Goal: Information Seeking & Learning: Find specific fact

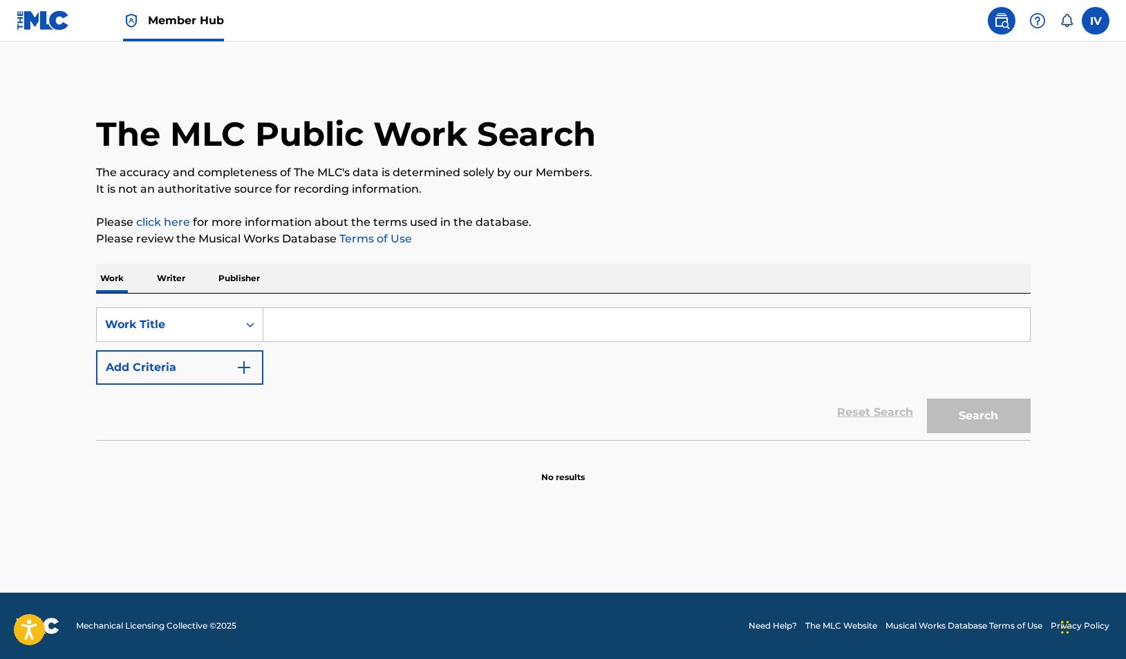
click at [544, 312] on input "Search Form" at bounding box center [646, 324] width 766 height 33
paste input "Lo Único Que Quiero / Hay Poder En La Sangre"
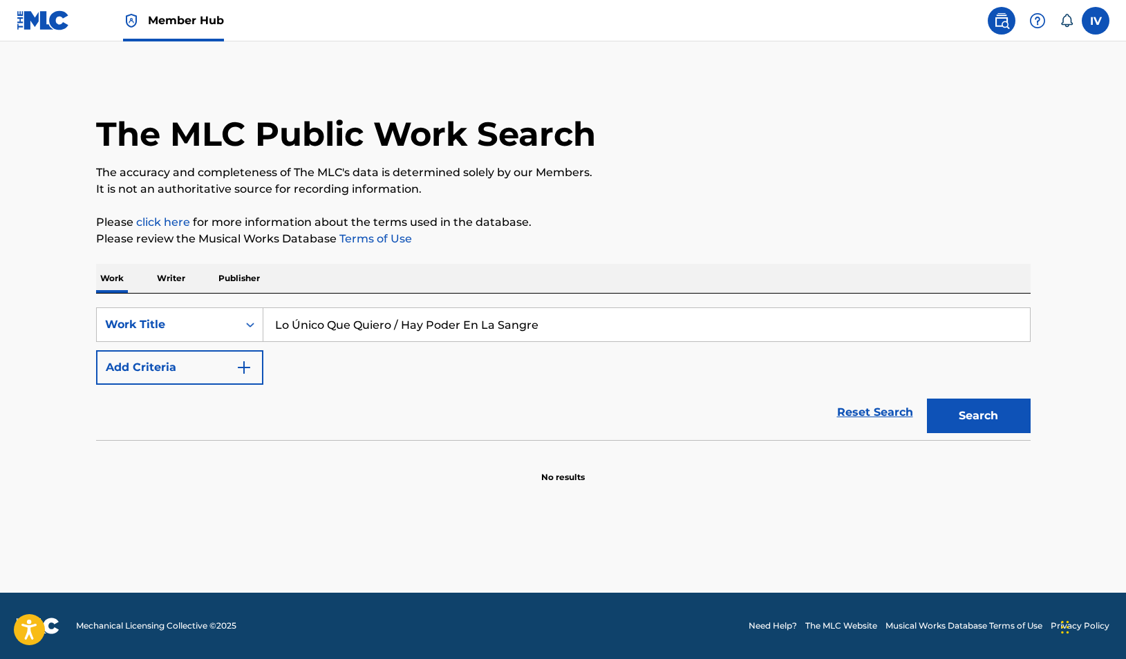
type input "Lo Único Que Quiero / Hay Poder En La Sangre"
click at [927, 399] on button "Search" at bounding box center [979, 416] width 104 height 35
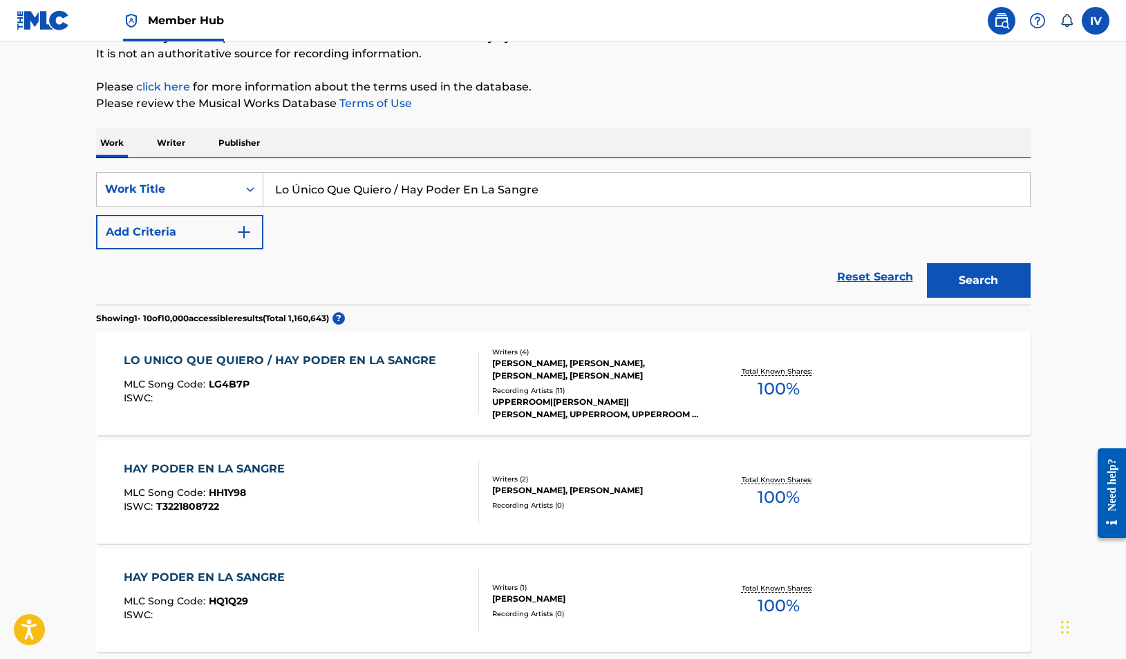
scroll to position [168, 0]
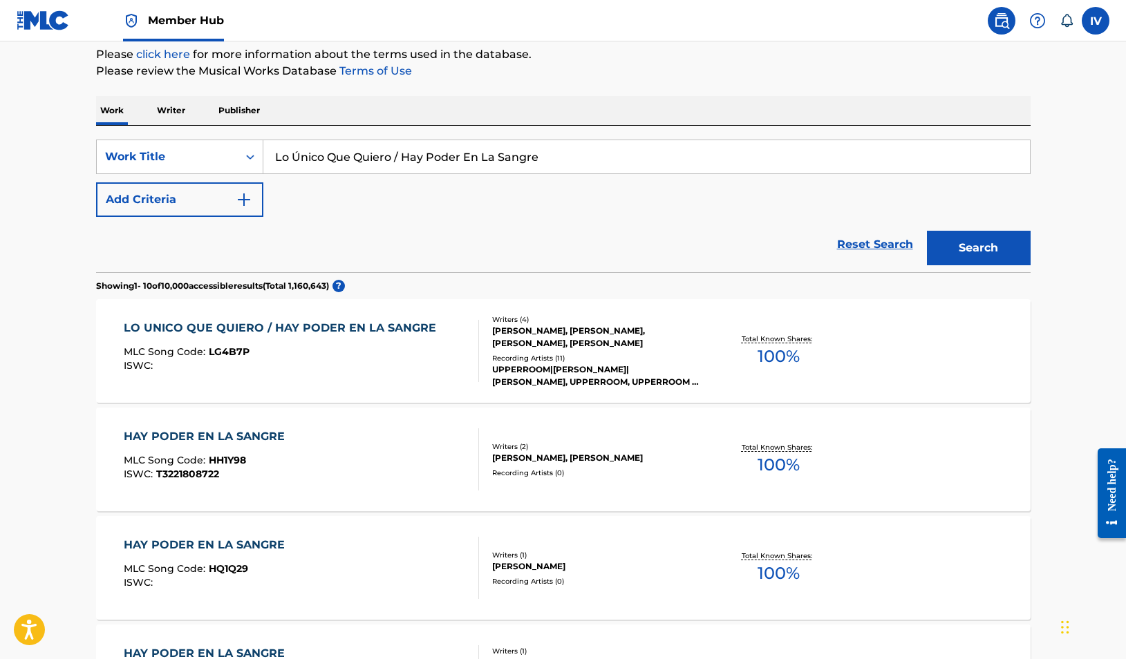
click at [308, 343] on div "LO UNICO QUE QUIERO / HAY PODER EN LA SANGRE MLC Song Code : LG4B7P ISWC :" at bounding box center [283, 351] width 319 height 62
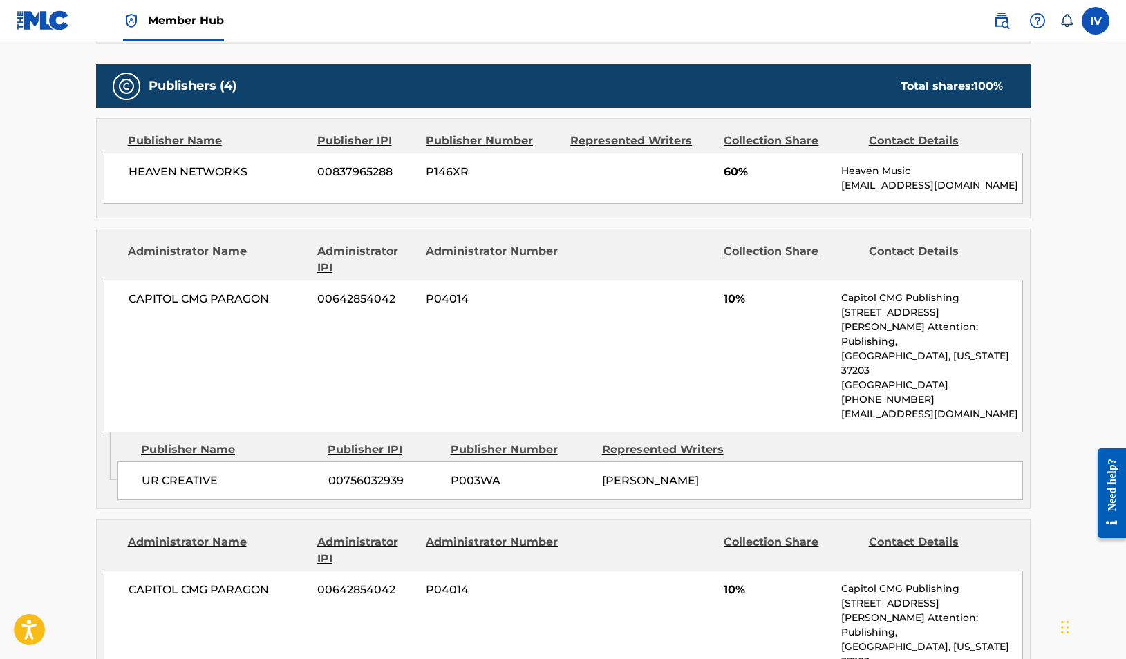
scroll to position [796, 0]
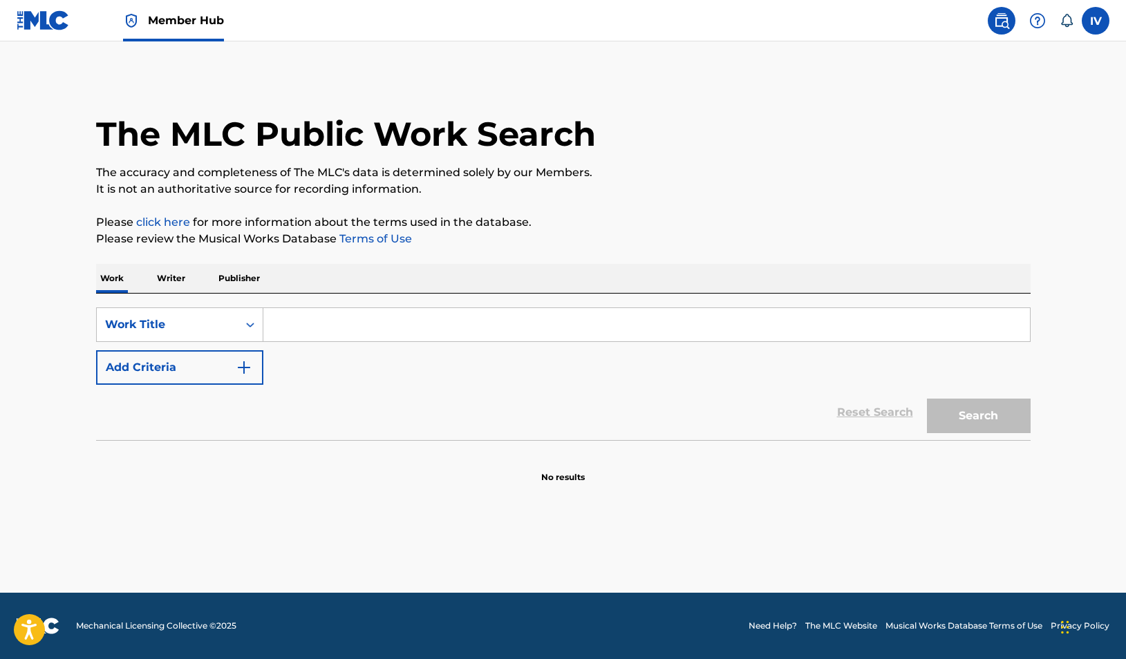
click at [159, 270] on p "Writer" at bounding box center [171, 278] width 37 height 29
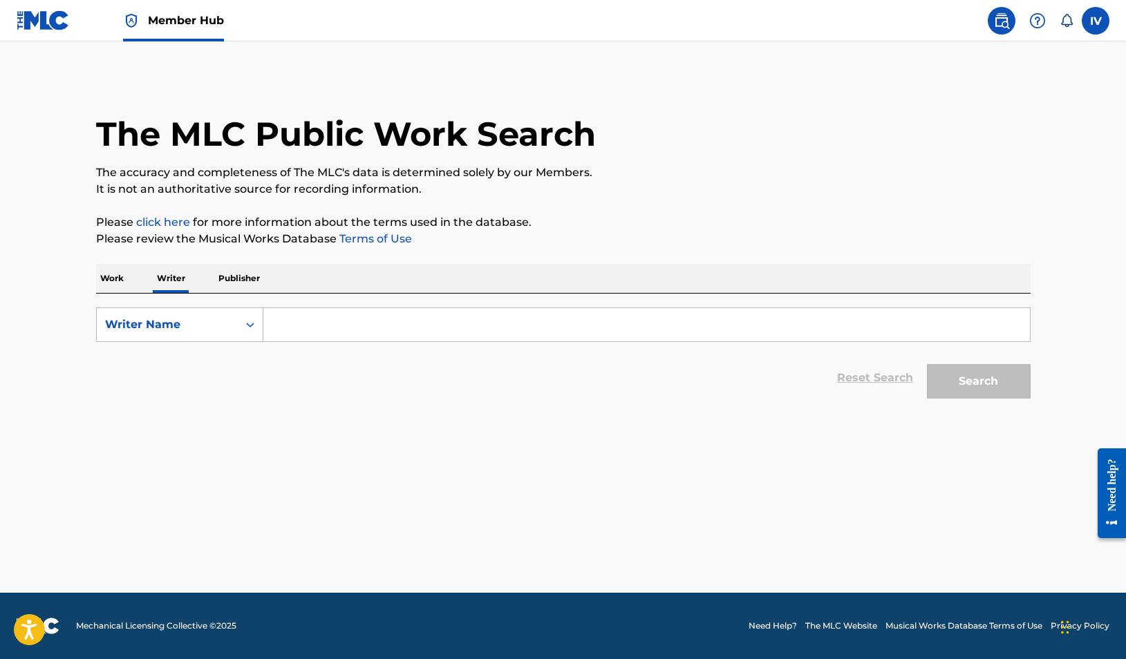
click at [301, 326] on input "Search Form" at bounding box center [646, 324] width 766 height 33
paste input "PASTOR ANTONIO"
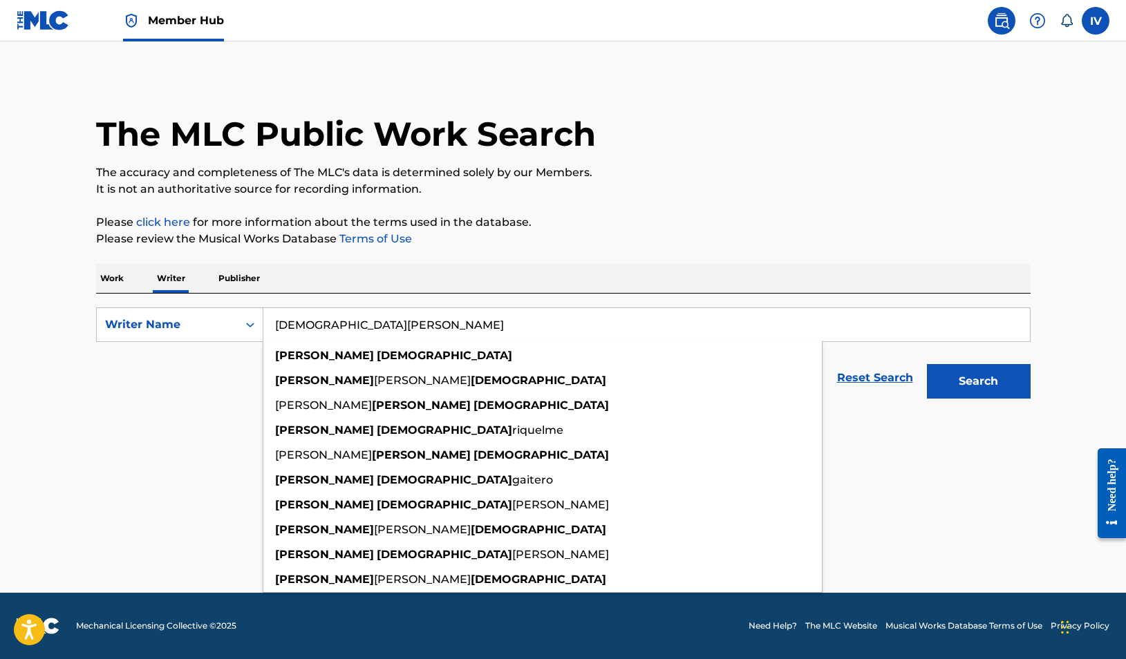
type input "PASTOR ANTONIO"
click at [927, 364] on button "Search" at bounding box center [979, 381] width 104 height 35
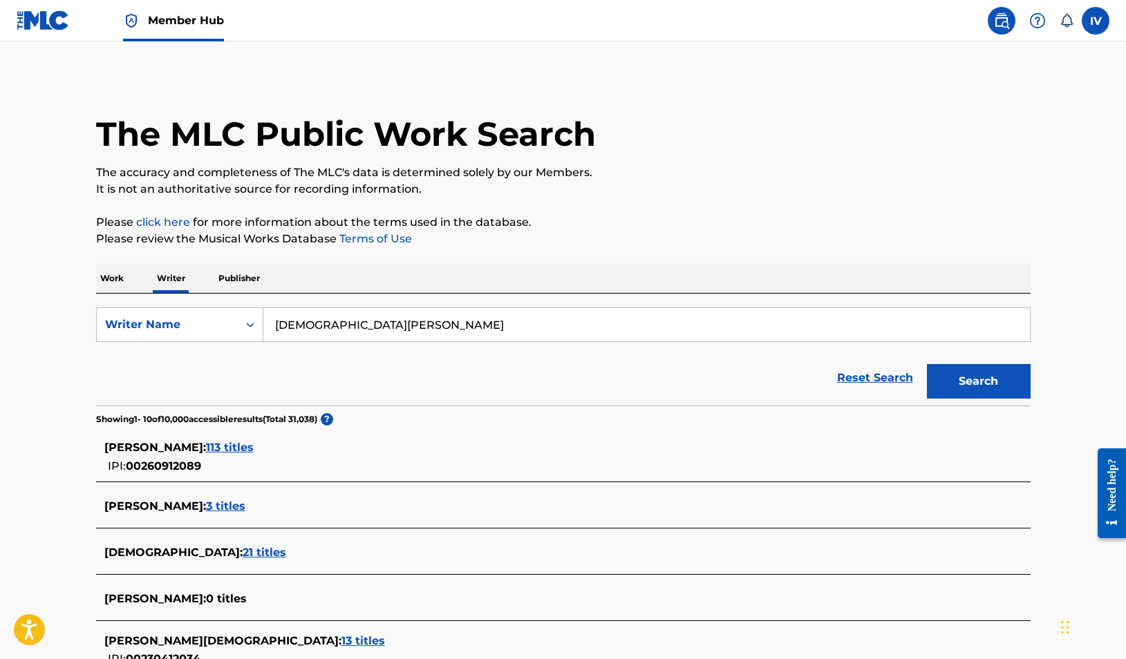
click at [315, 313] on input "PASTOR ANTONIO" at bounding box center [646, 324] width 766 height 33
click at [129, 279] on div "Work Writer Publisher" at bounding box center [563, 278] width 934 height 29
click at [113, 279] on p "Work" at bounding box center [112, 278] width 32 height 29
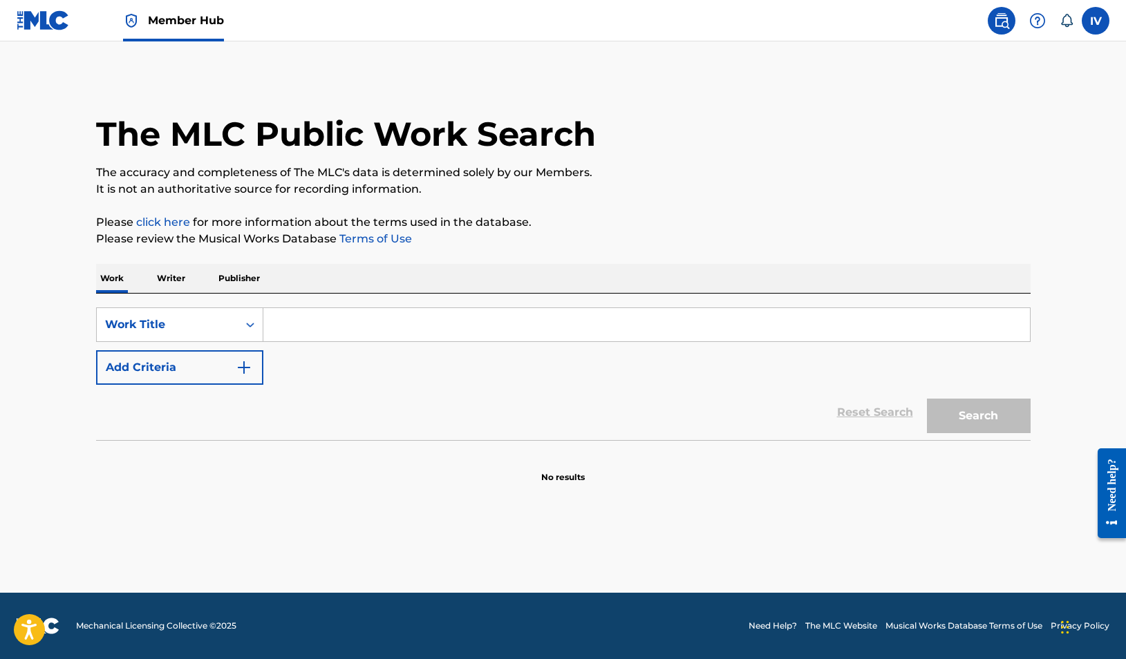
click at [282, 335] on input "Search Form" at bounding box center [646, 324] width 766 height 33
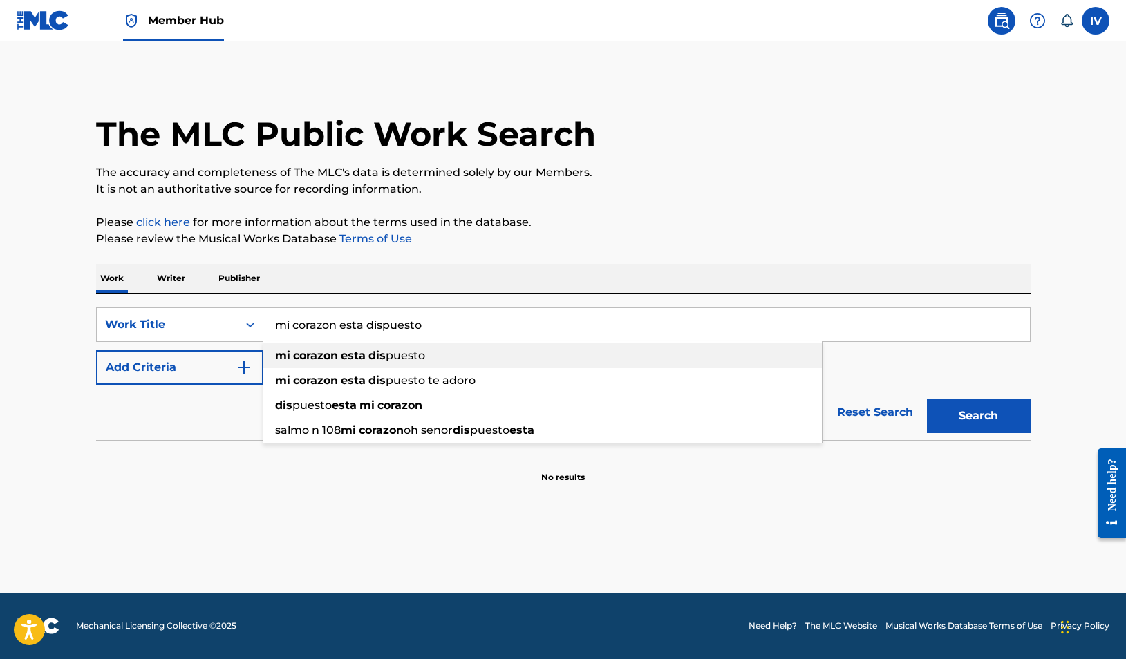
type input "mi corazon esta dispuesto"
click at [927, 399] on button "Search" at bounding box center [979, 416] width 104 height 35
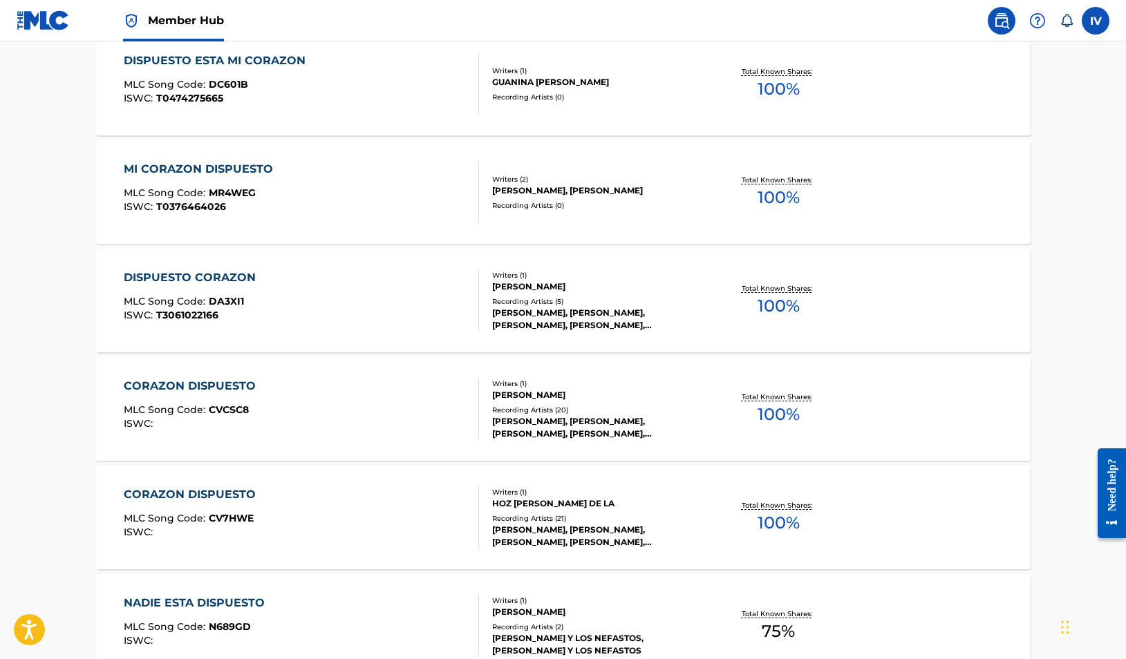
scroll to position [1033, 0]
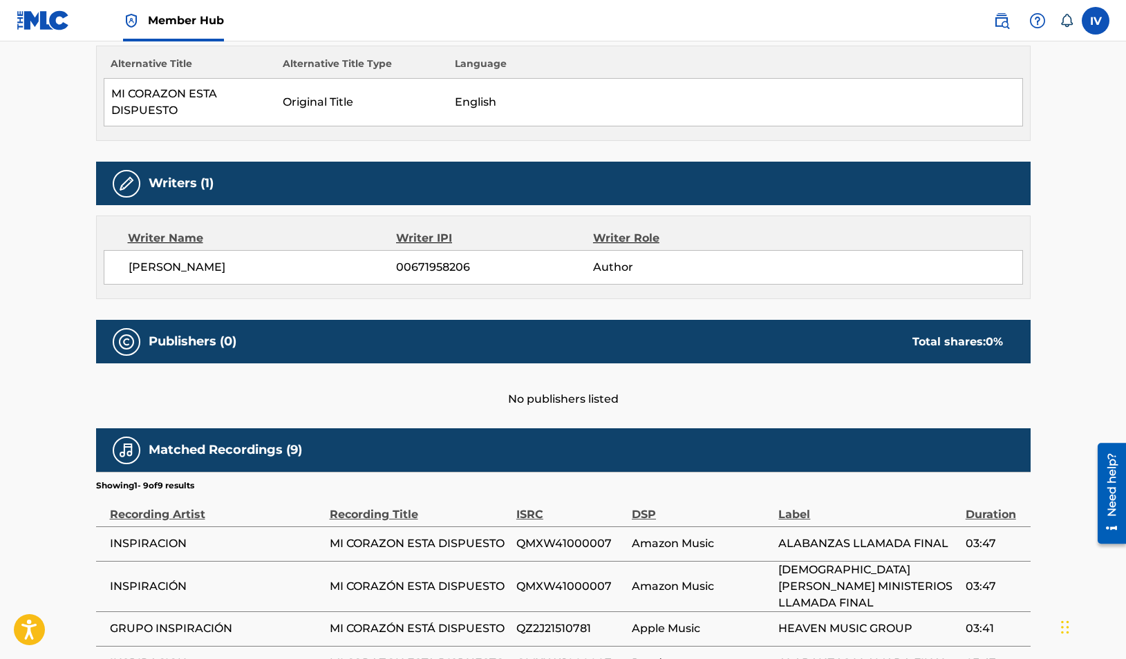
scroll to position [669, 0]
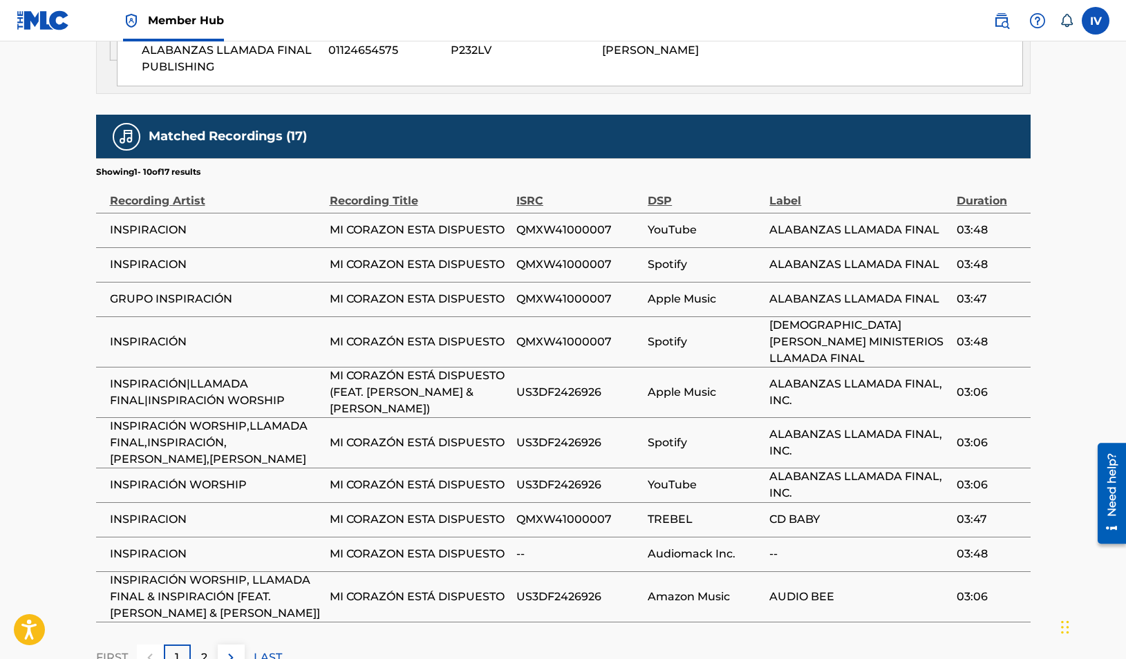
scroll to position [911, 0]
